Goal: Task Accomplishment & Management: Use online tool/utility

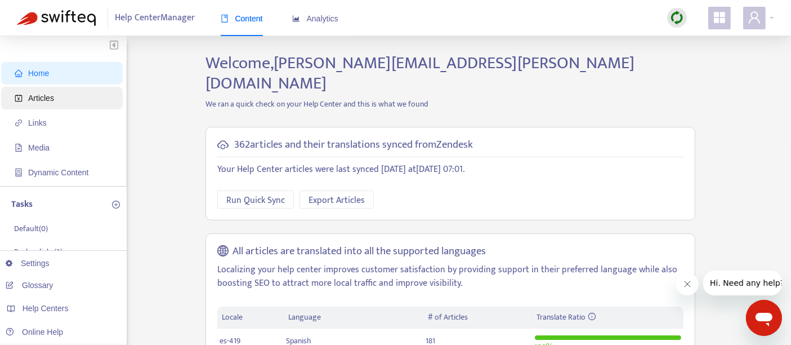
click at [40, 101] on span "Articles" at bounding box center [41, 97] width 26 height 9
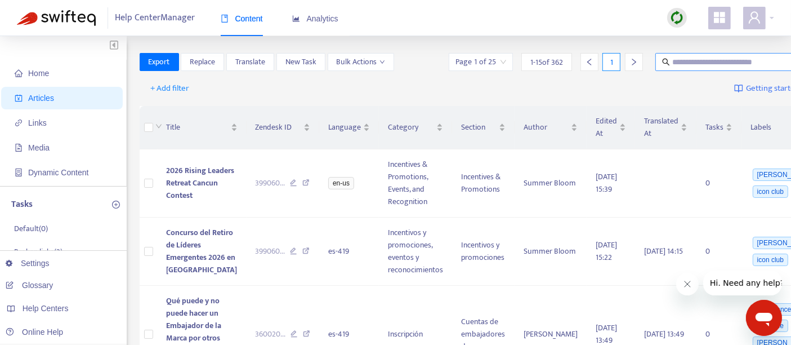
click at [672, 63] on input "text" at bounding box center [726, 62] width 108 height 12
paste input "**********"
type input "**********"
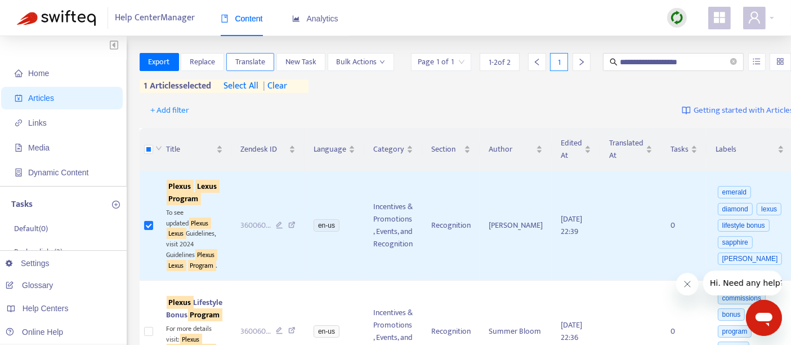
click at [243, 60] on span "Translate" at bounding box center [250, 62] width 30 height 12
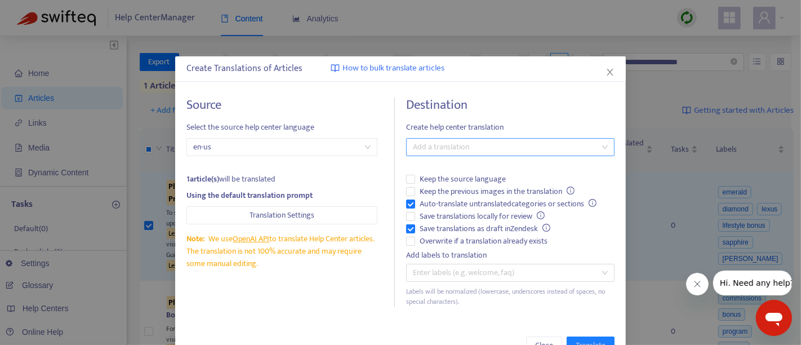
click at [453, 150] on div at bounding box center [504, 147] width 191 height 14
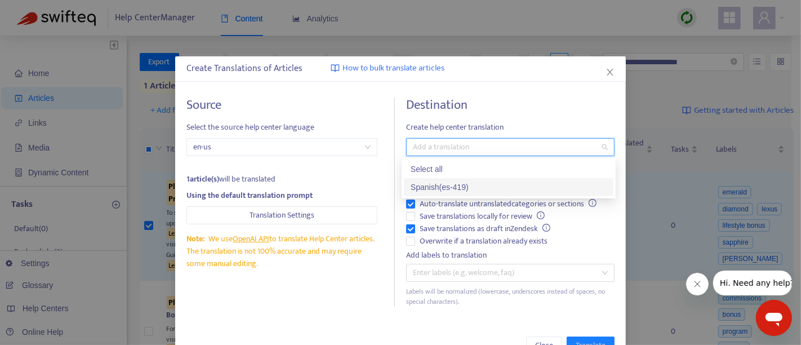
click at [434, 188] on div "Spanish ( es-419 )" at bounding box center [508, 187] width 196 height 12
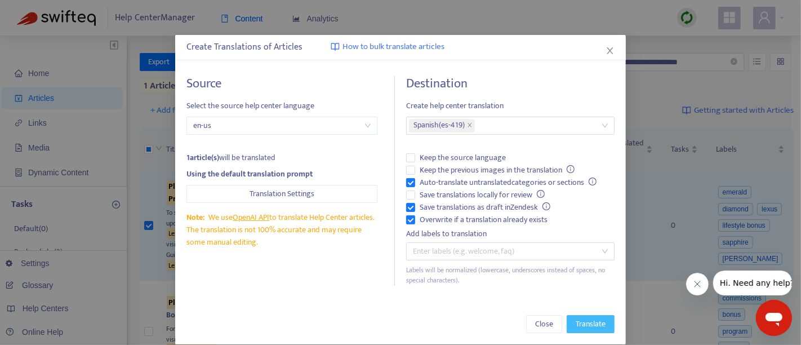
scroll to position [33, 0]
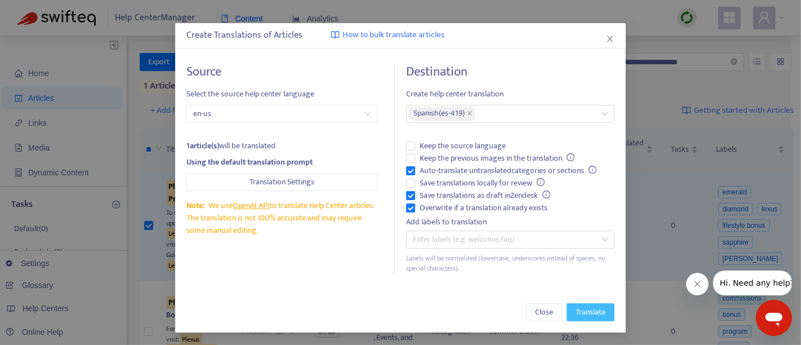
click at [581, 311] on span "Translate" at bounding box center [590, 312] width 30 height 12
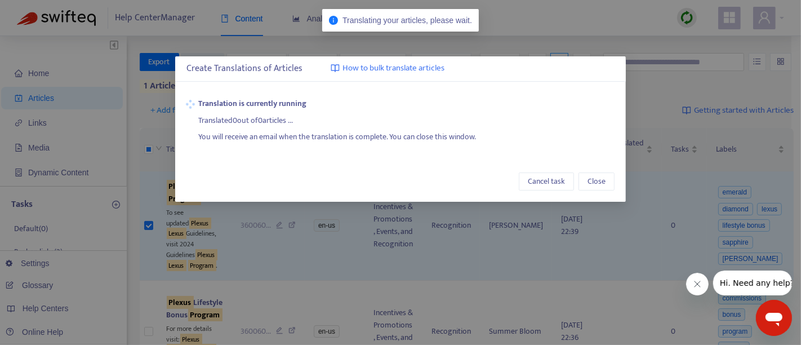
scroll to position [0, 0]
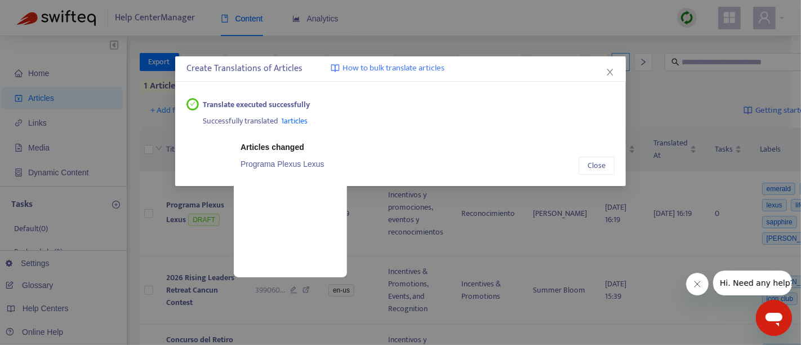
click at [280, 161] on link "Programa Plexus Lexus" at bounding box center [290, 164] width 100 height 12
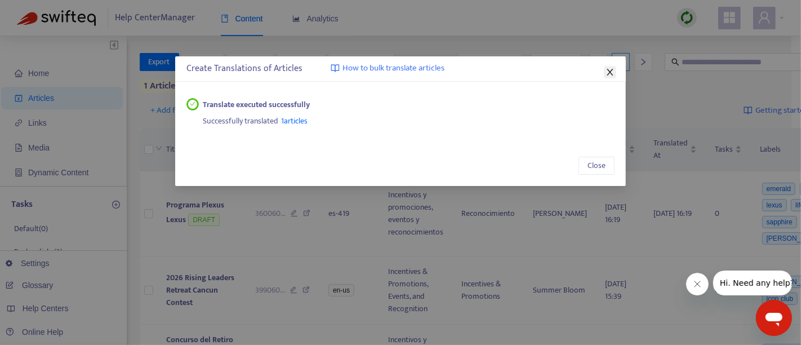
click at [608, 75] on icon "close" at bounding box center [609, 72] width 9 height 9
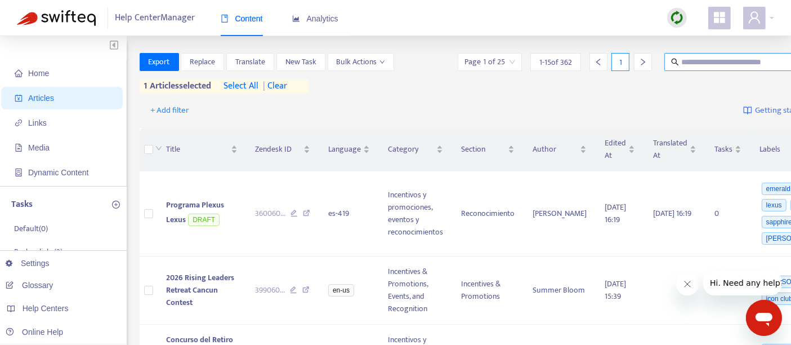
click at [681, 65] on input "text" at bounding box center [735, 62] width 108 height 12
paste input "**********"
type input "**********"
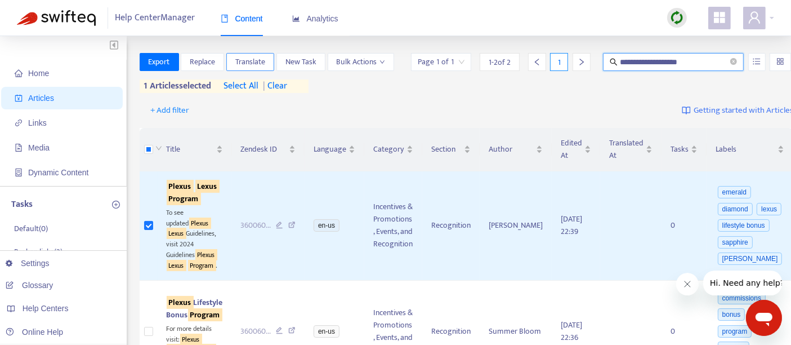
click at [246, 62] on span "Translate" at bounding box center [250, 62] width 30 height 12
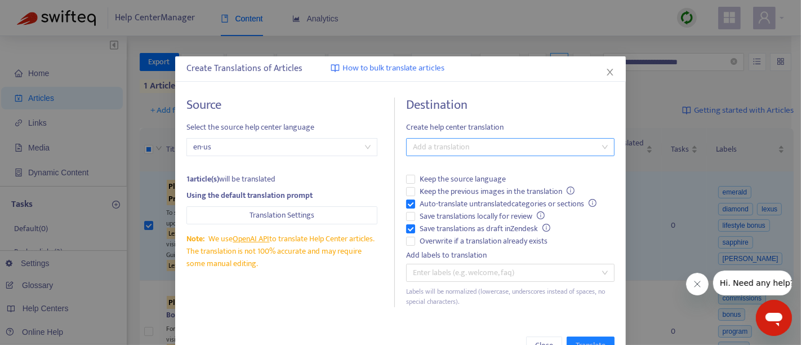
click at [428, 154] on div "Add a translation" at bounding box center [510, 147] width 208 height 18
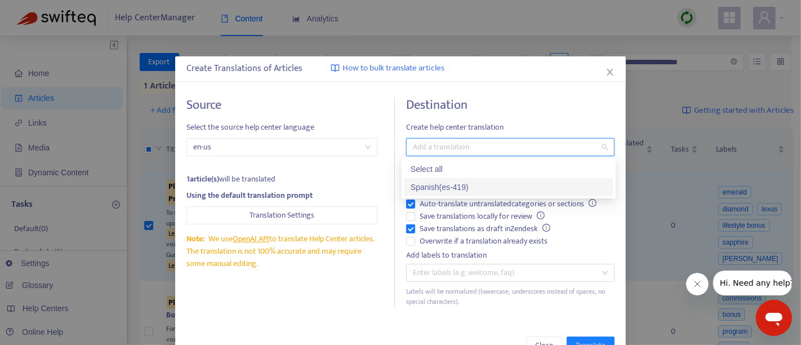
click at [425, 185] on div "Spanish ( es-419 )" at bounding box center [508, 187] width 196 height 12
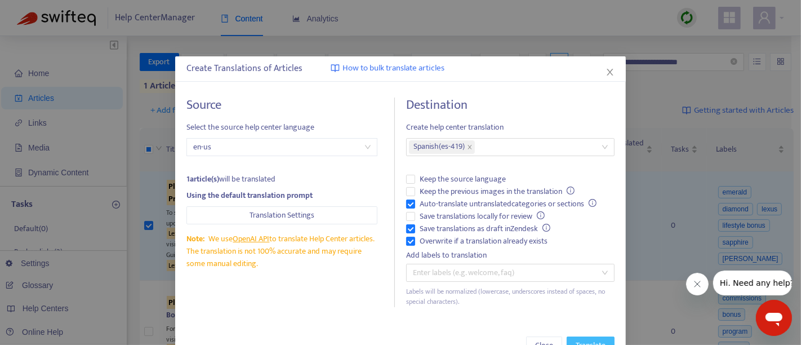
drag, startPoint x: 585, startPoint y: 340, endPoint x: 573, endPoint y: 337, distance: 12.2
click at [584, 340] on span "Translate" at bounding box center [590, 345] width 30 height 12
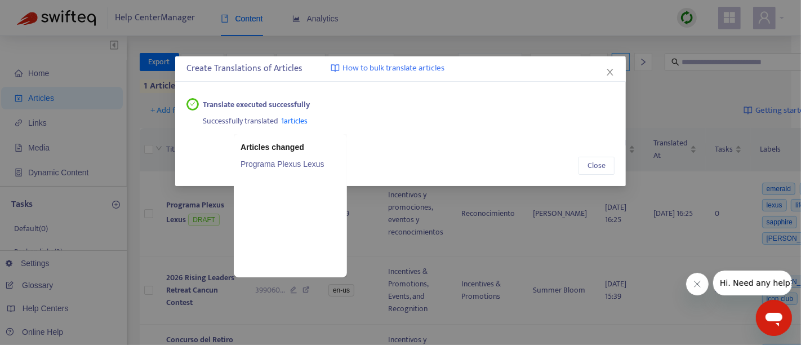
click at [291, 119] on span "1 articles" at bounding box center [295, 120] width 26 height 13
click at [288, 163] on link "Programa Plexus Lexus" at bounding box center [290, 164] width 100 height 12
